Goal: Browse casually: Explore the website without a specific task or goal

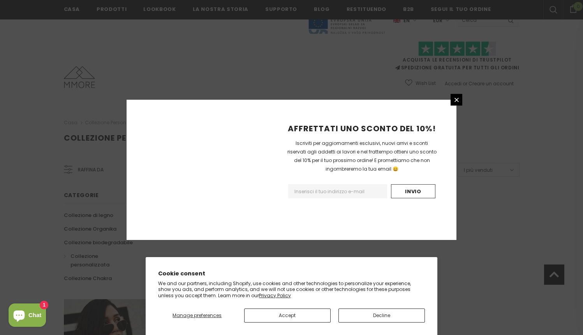
scroll to position [463, 0]
